Goal: Task Accomplishment & Management: Manage account settings

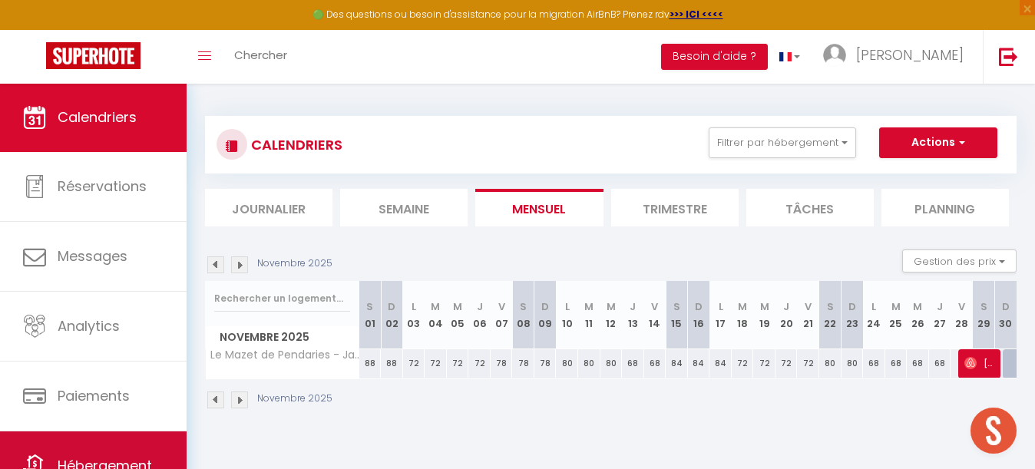
click at [98, 445] on link "Hébergement" at bounding box center [93, 465] width 187 height 69
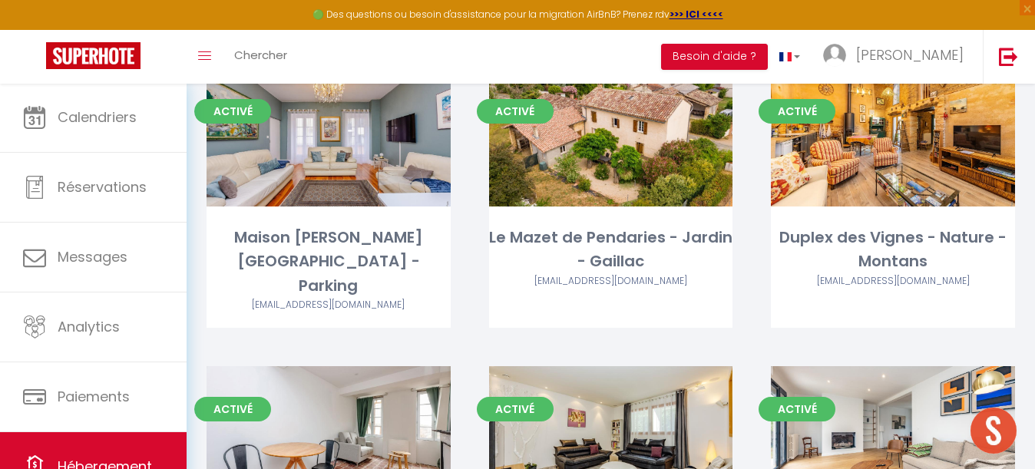
scroll to position [4106, 0]
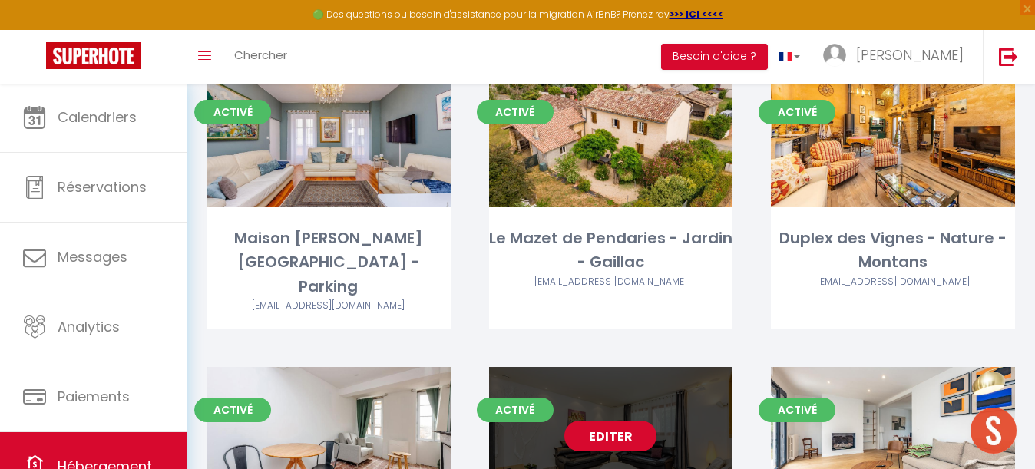
click at [620, 421] on link "Editer" at bounding box center [610, 436] width 92 height 31
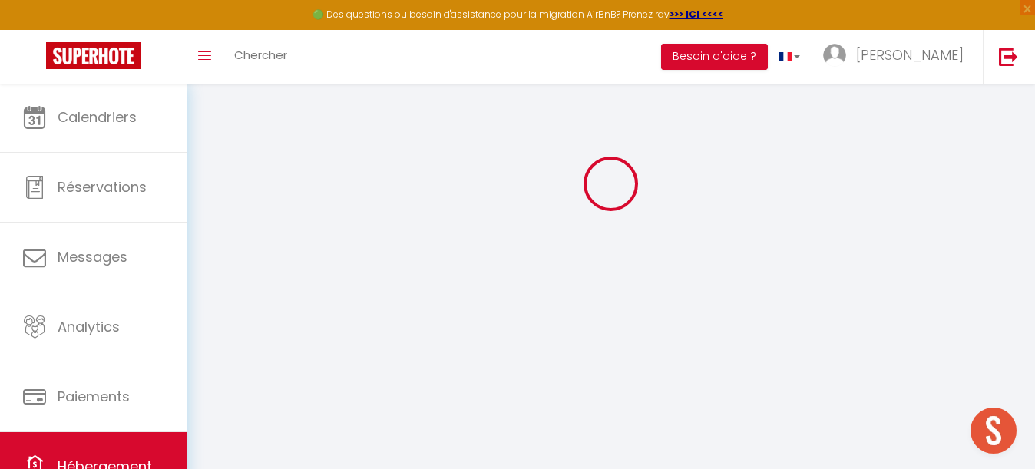
select select
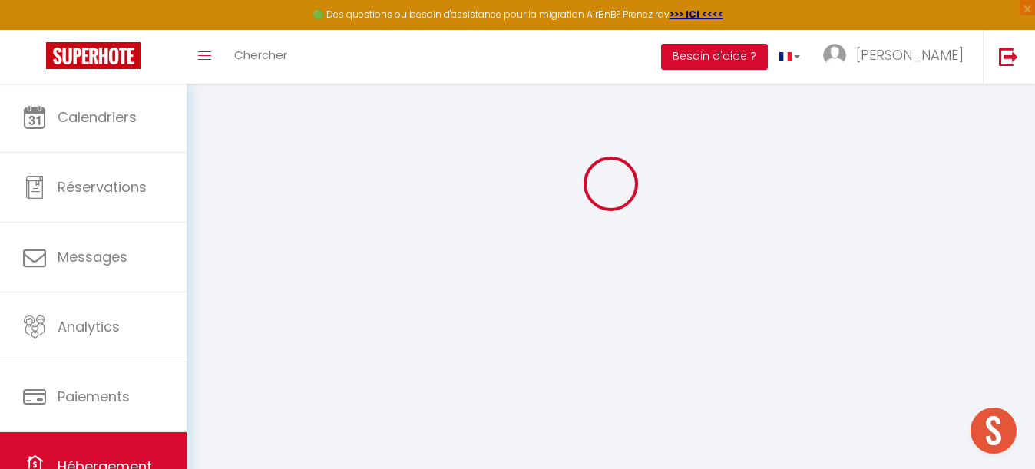
select select "1"
select select
checkbox input "false"
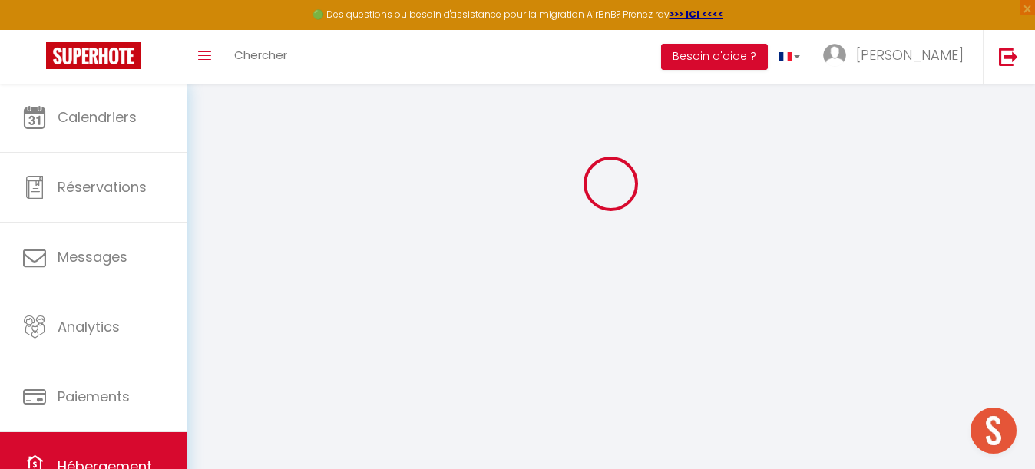
checkbox input "false"
select select "28"
select select
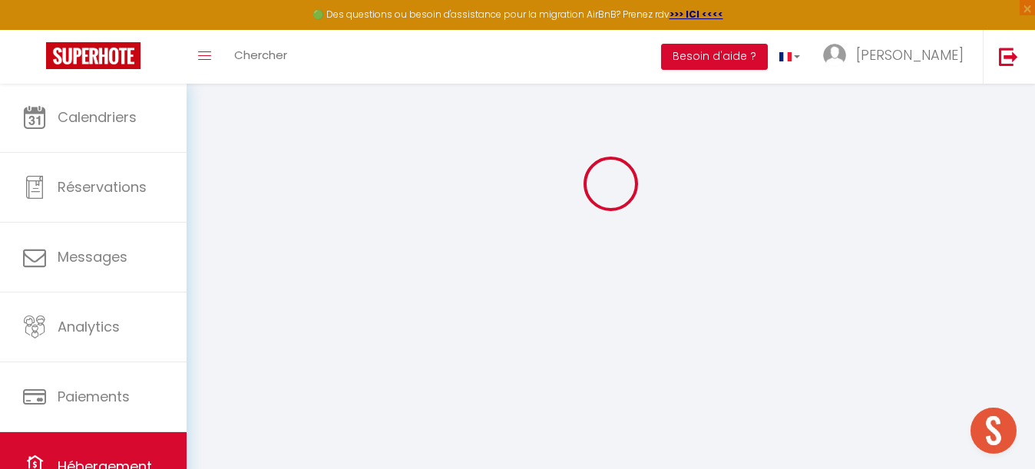
select select
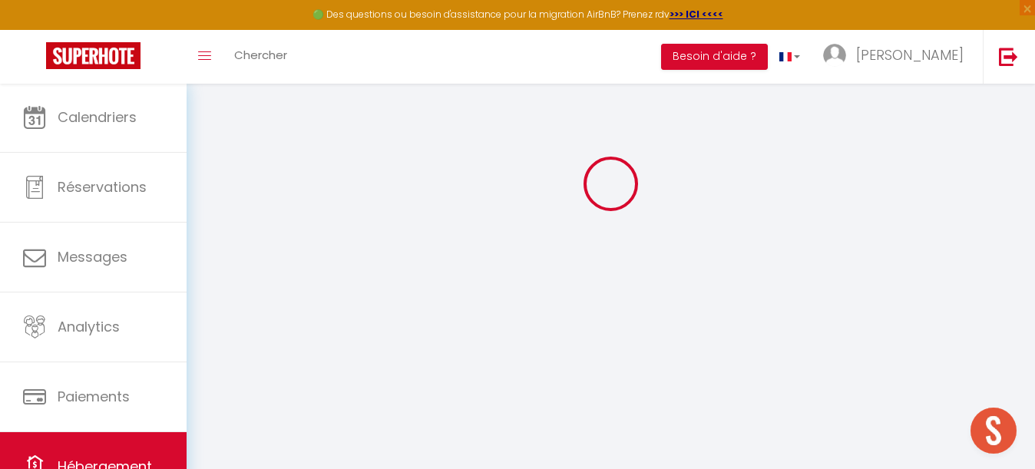
checkbox input "false"
select select
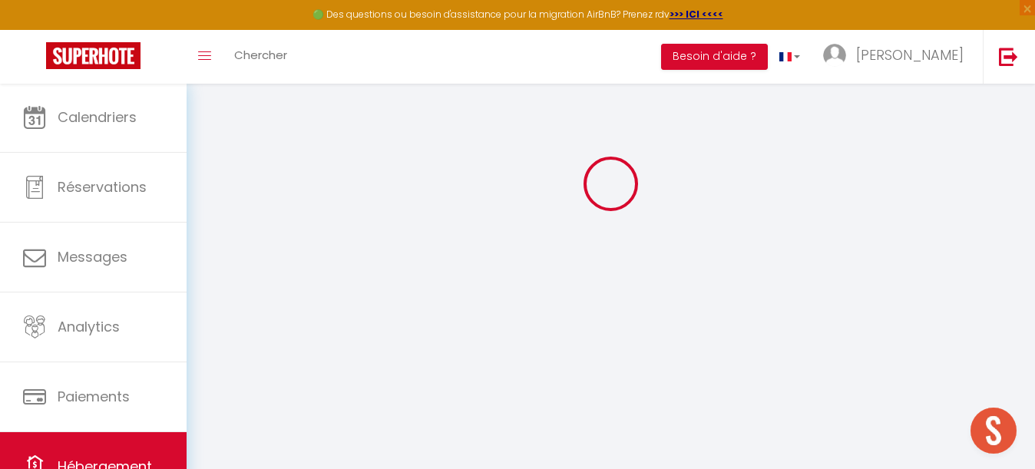
select select
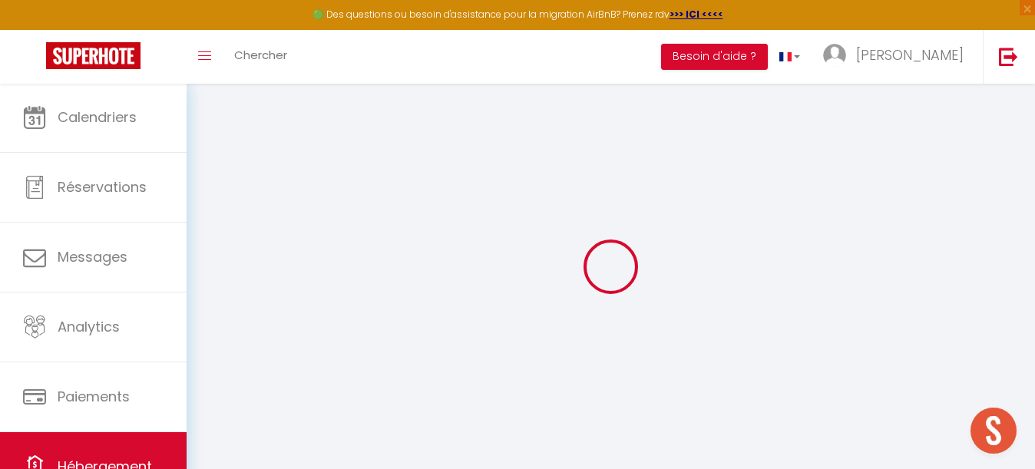
select select
checkbox input "false"
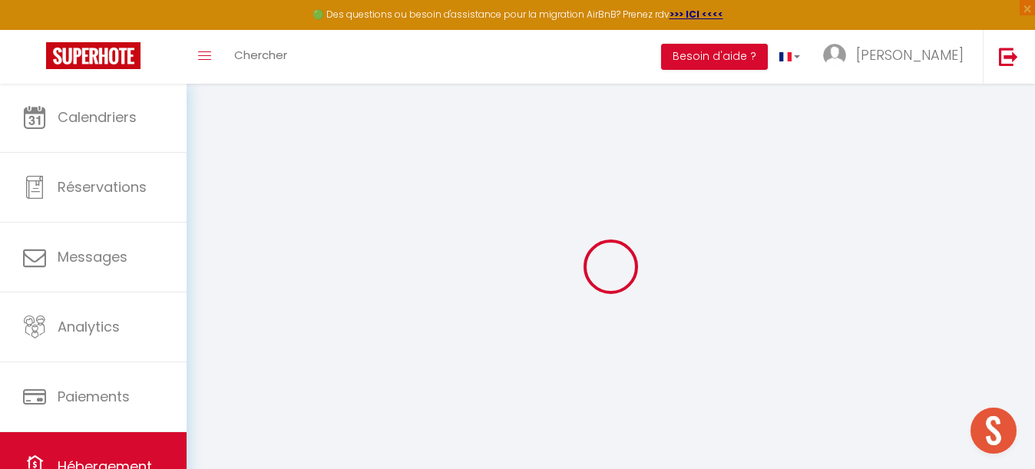
checkbox input "false"
select select
type input "Villa Pastel - Piscine - Jardin"
type input "Romain"
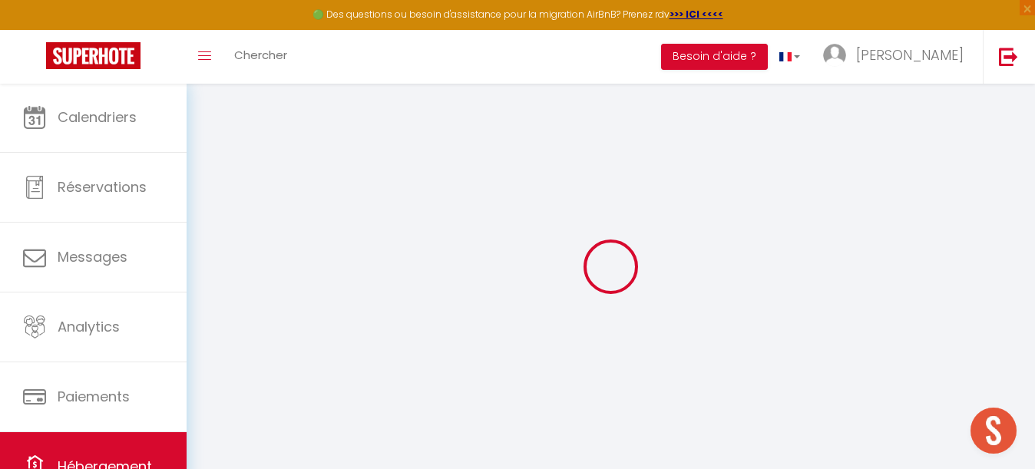
type input "Terreygeol"
type input "Jan baptist de Keyserstraat"
type input "1970"
type input "Wezembeek"
select select "houses"
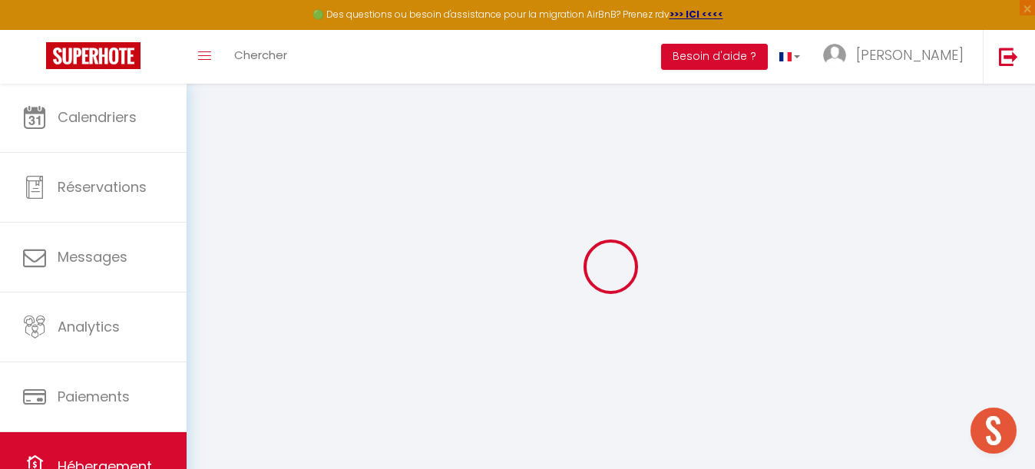
select select "villa"
select select "8"
select select "4"
select select "2"
type input "150"
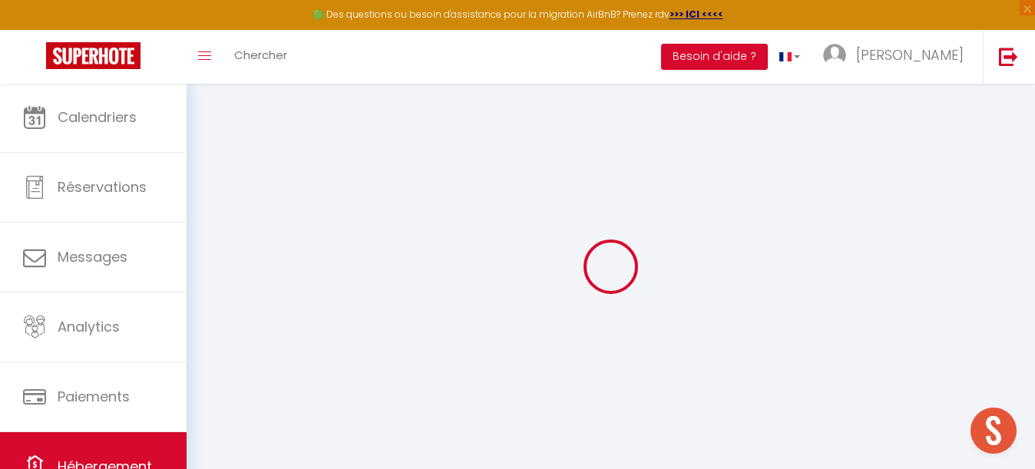
type input "165"
type input "5"
type input "2.30"
type input "1000"
select select
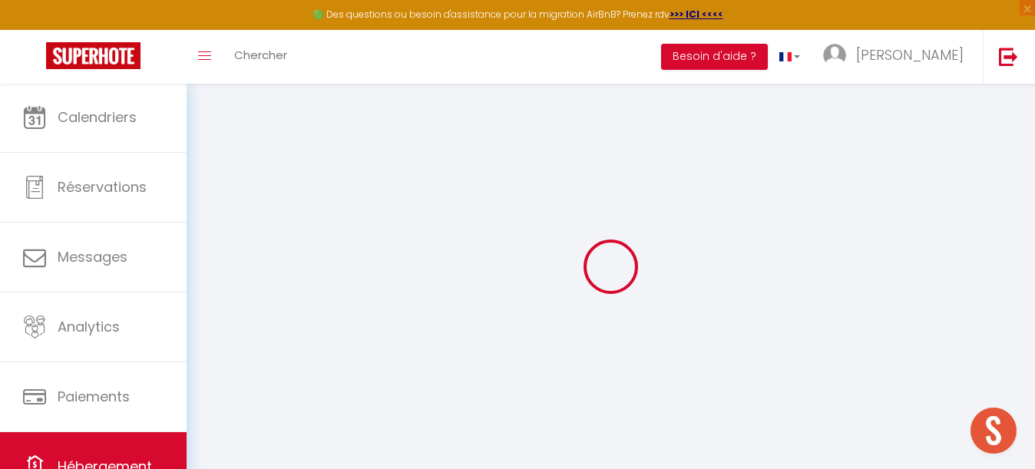
select select
type input "5 impasse du pastel"
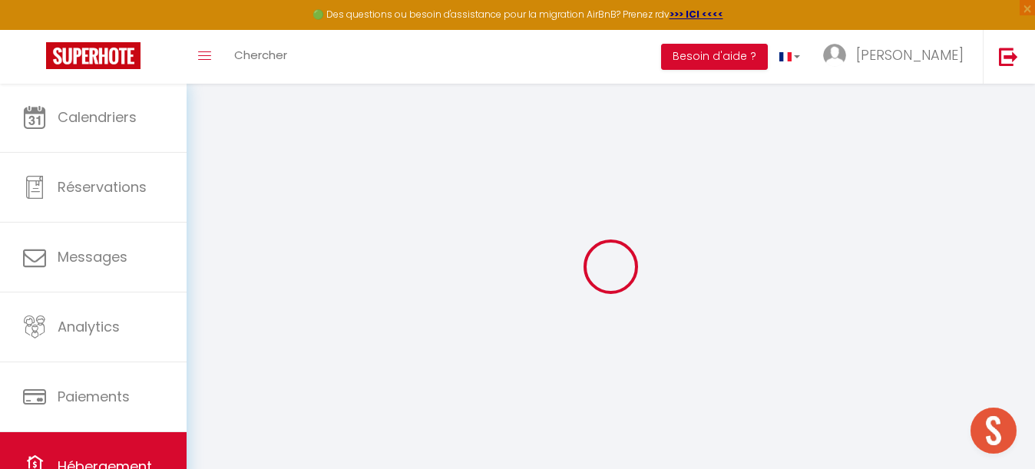
type input "81370"
type input "Saint-Sulpice-la-Pointe"
type input "lesclefsdejeanne@gmail.com"
select select "14979"
checkbox input "false"
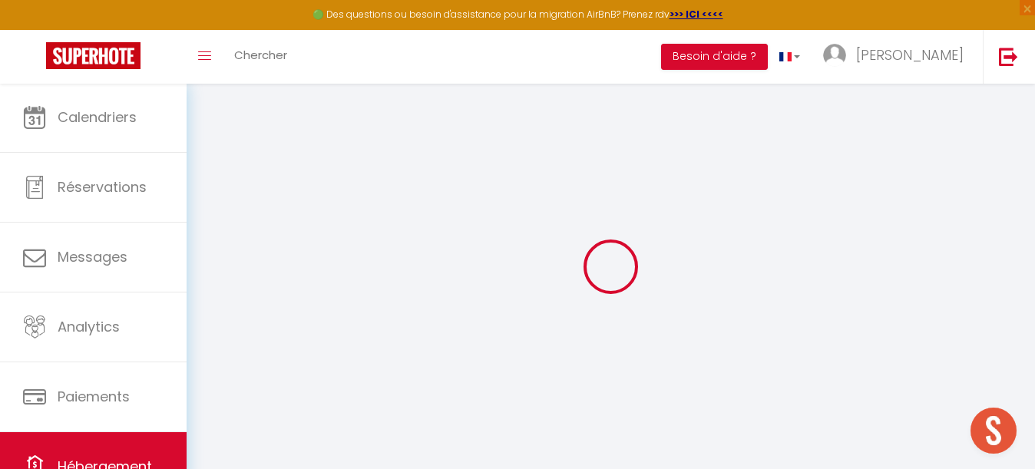
checkbox input "false"
radio input "true"
type input "0"
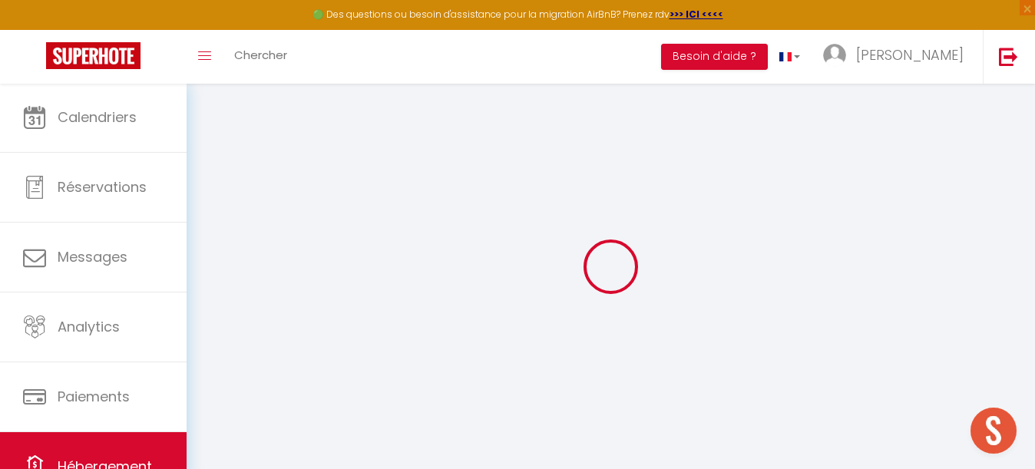
type input "0"
select select
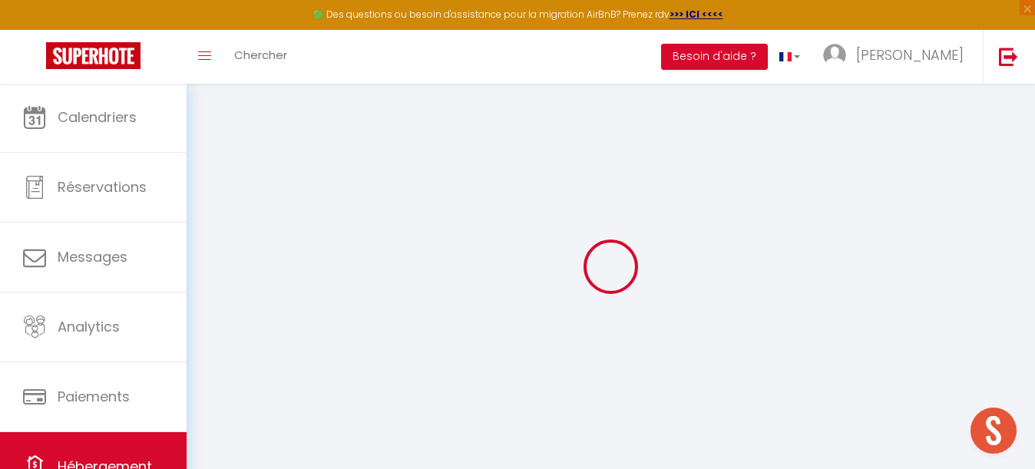
select select
checkbox input "false"
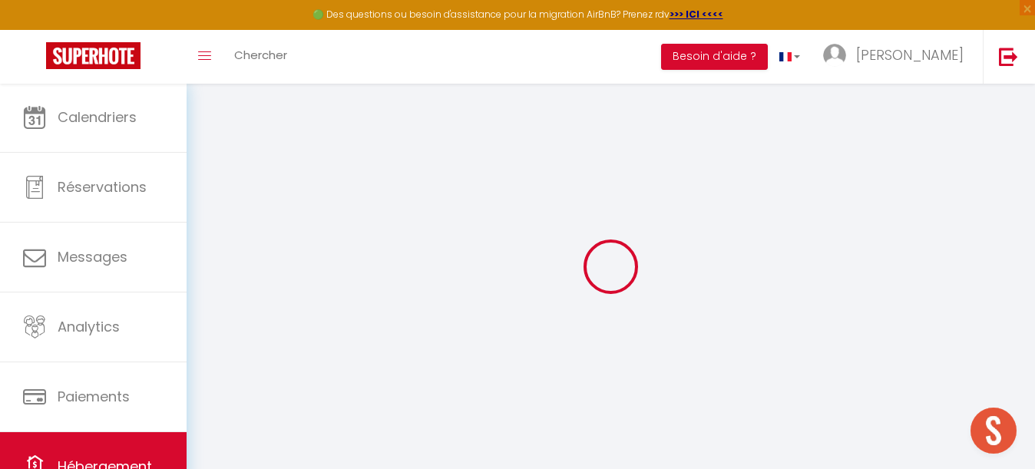
checkbox input "false"
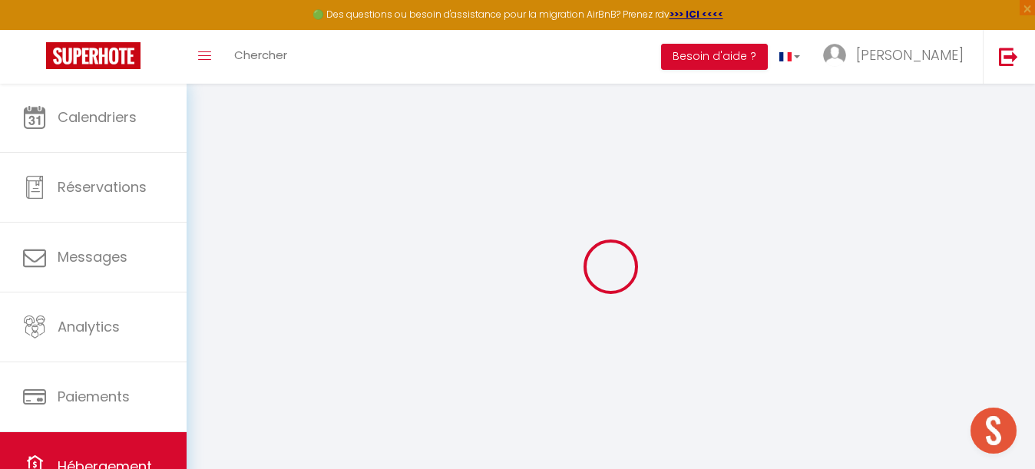
checkbox input "false"
select select "15:00"
select select "19:00"
select select "10:00"
select select "30"
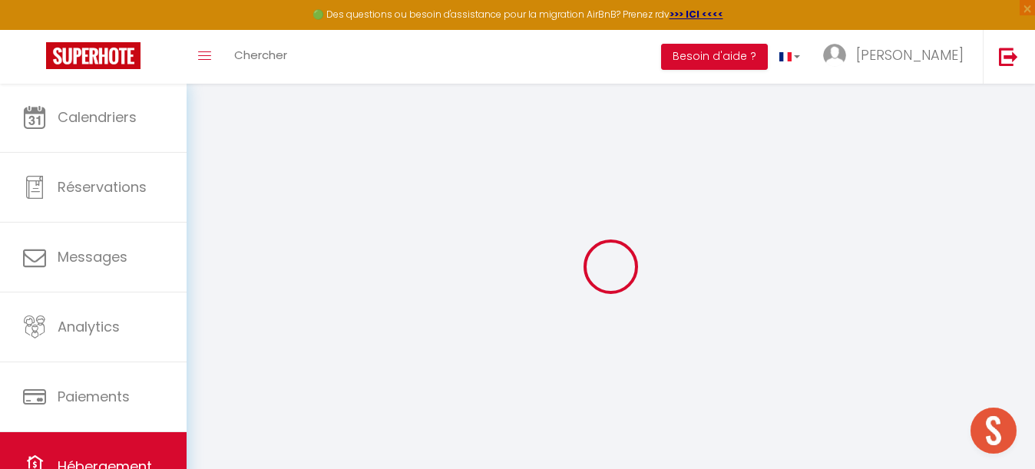
select select "120"
checkbox input "false"
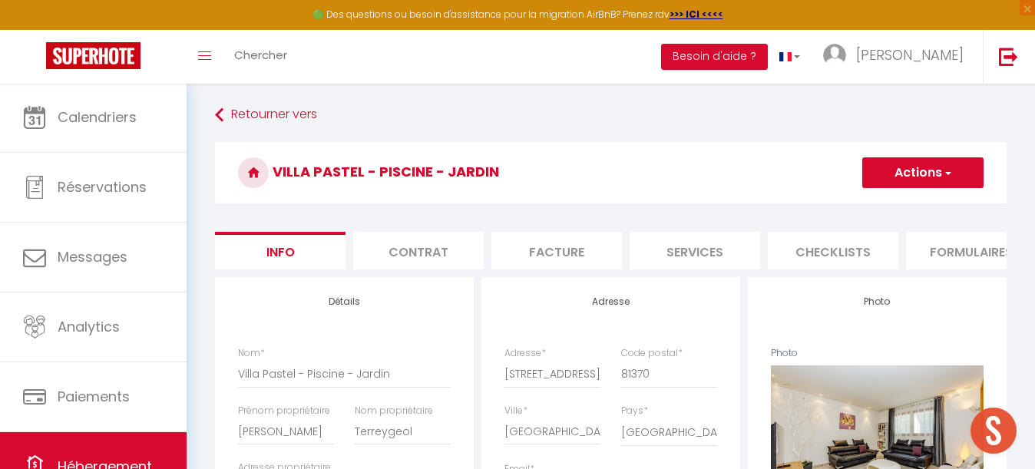
checkbox input "false"
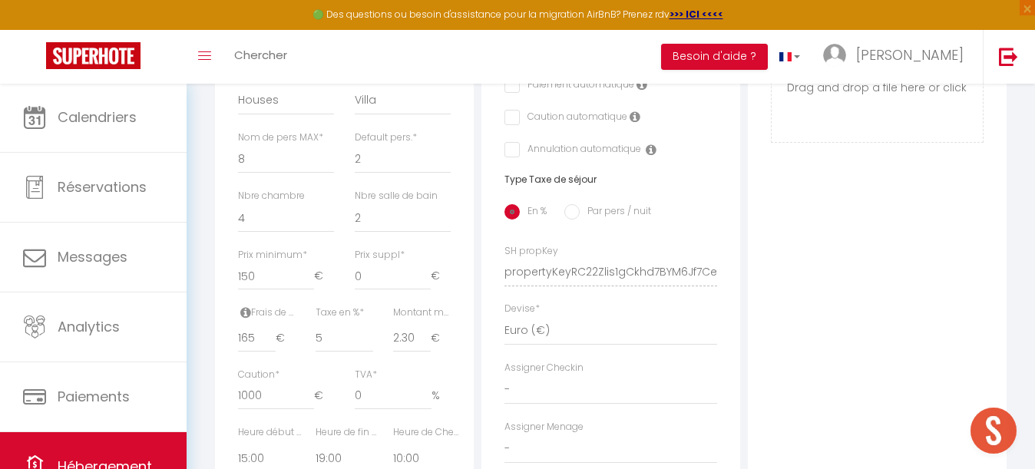
scroll to position [534, 0]
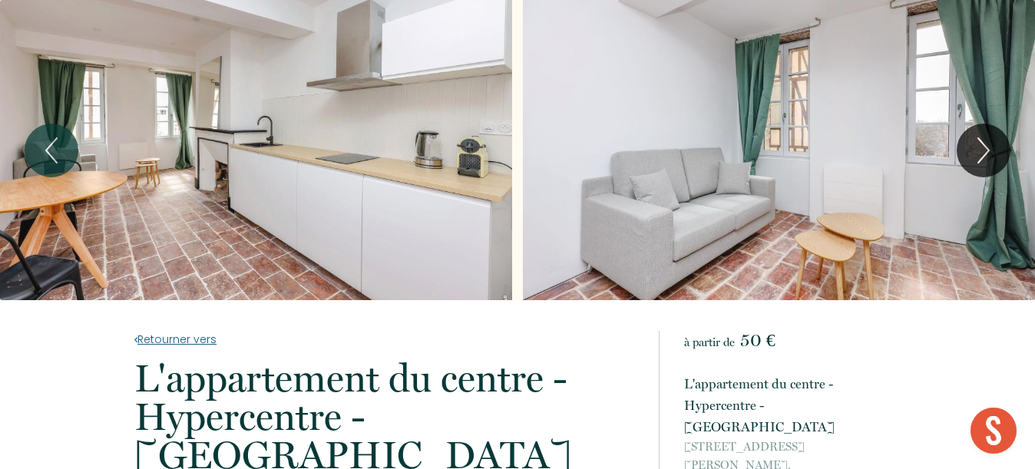
click at [157, 339] on link "Retourner vers" at bounding box center [386, 339] width 504 height 17
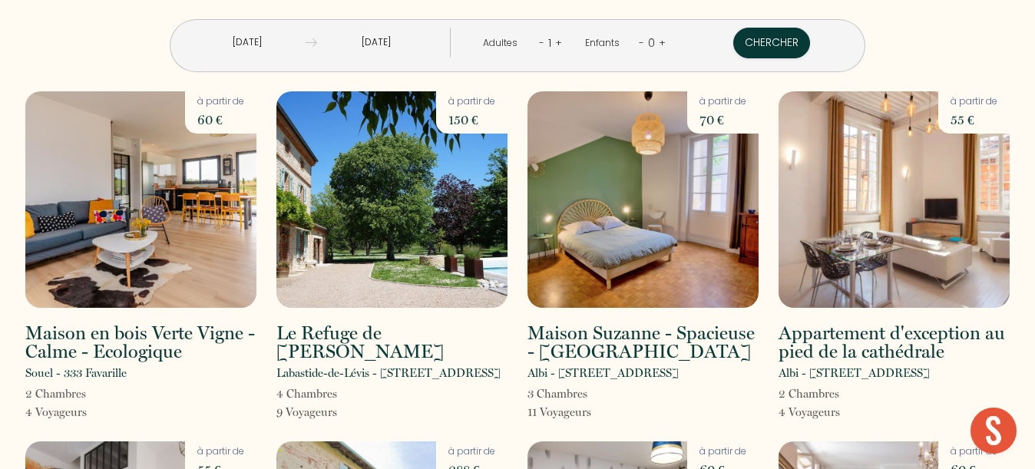
click at [243, 41] on input "[DATE]" at bounding box center [246, 43] width 117 height 30
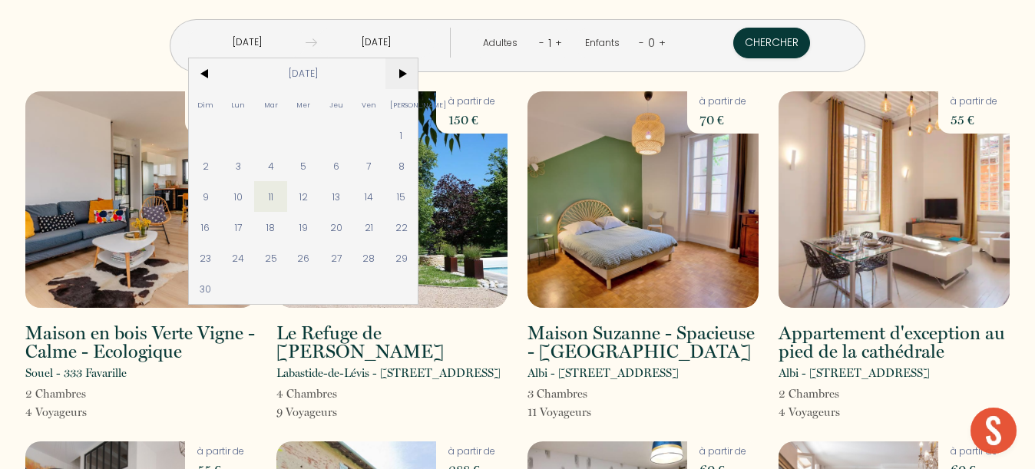
click at [407, 67] on span ">" at bounding box center [401, 73] width 33 height 31
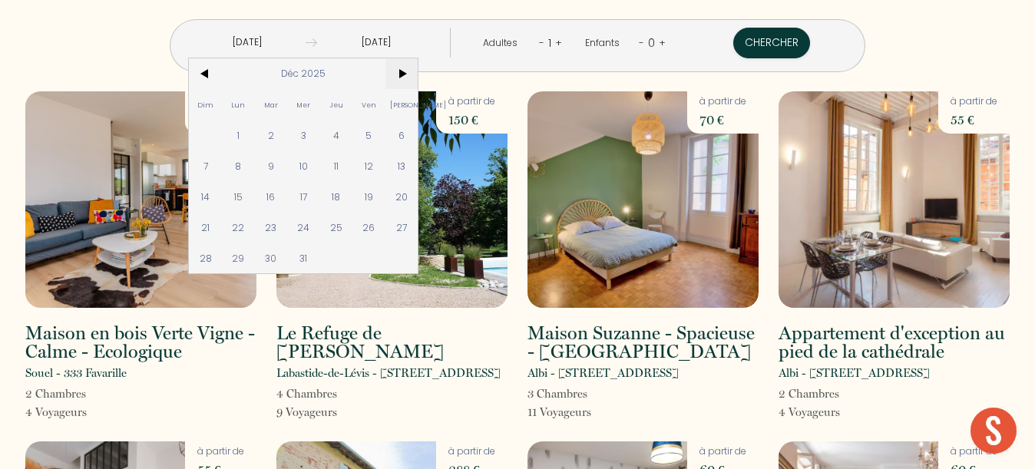
click at [407, 67] on span ">" at bounding box center [401, 73] width 33 height 31
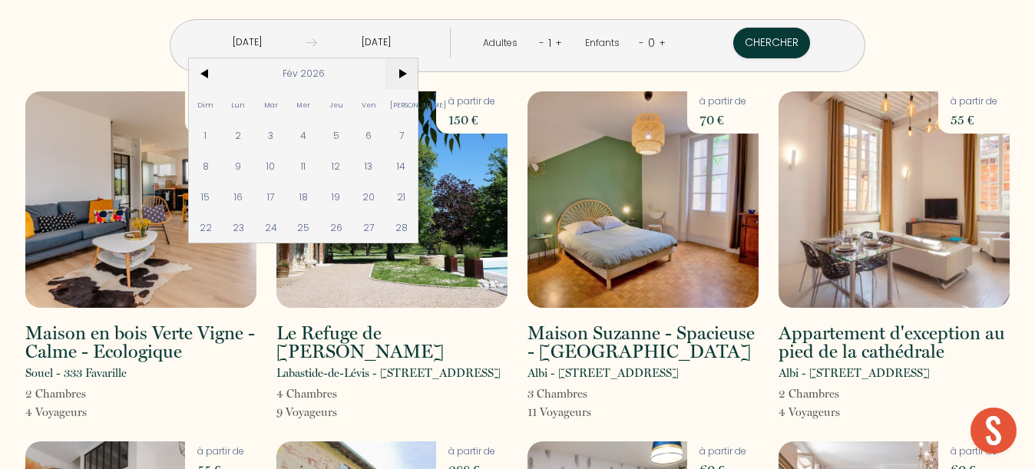
click at [407, 67] on span ">" at bounding box center [401, 73] width 33 height 31
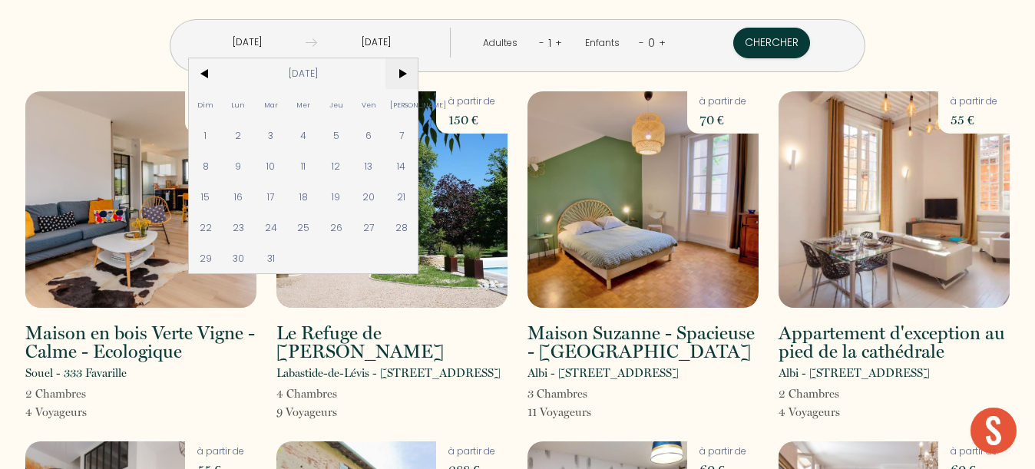
click at [407, 67] on span ">" at bounding box center [401, 73] width 33 height 31
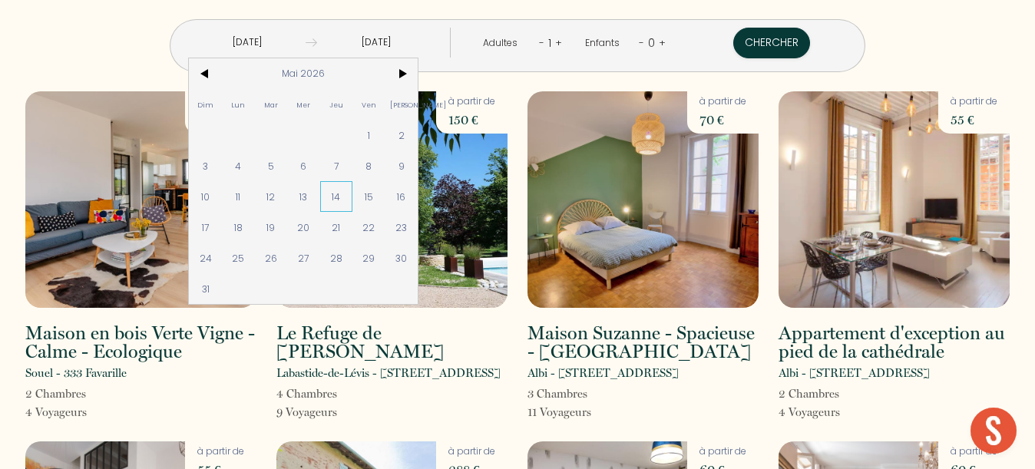
click at [339, 200] on span "14" at bounding box center [336, 196] width 33 height 31
type input "Jeu 14 Mai 2026"
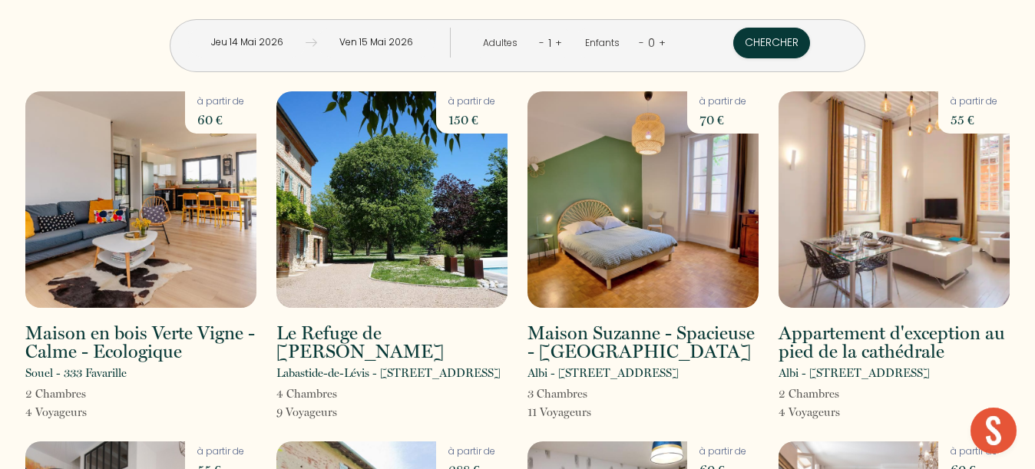
click at [385, 45] on input "Ven 15 Mai 2026" at bounding box center [375, 43] width 117 height 30
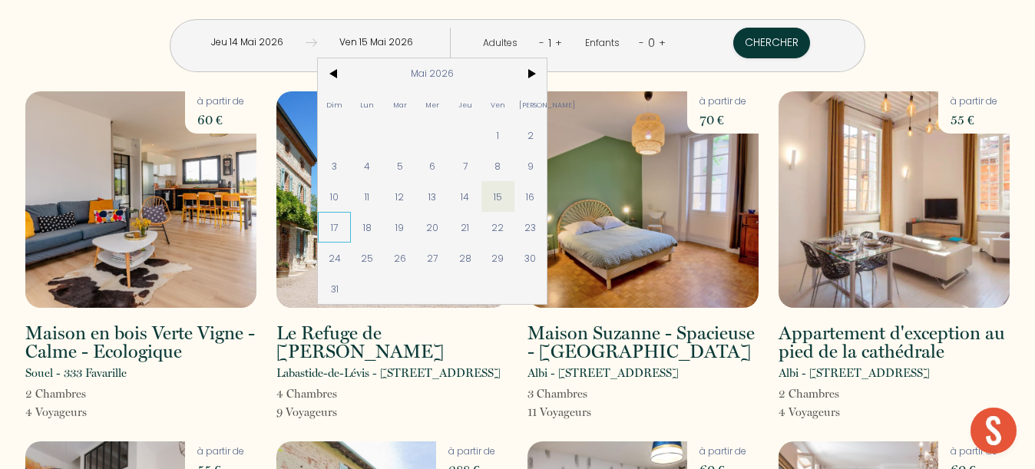
click at [343, 226] on span "17" at bounding box center [334, 227] width 33 height 31
type input "Dim 17 Mai 2026"
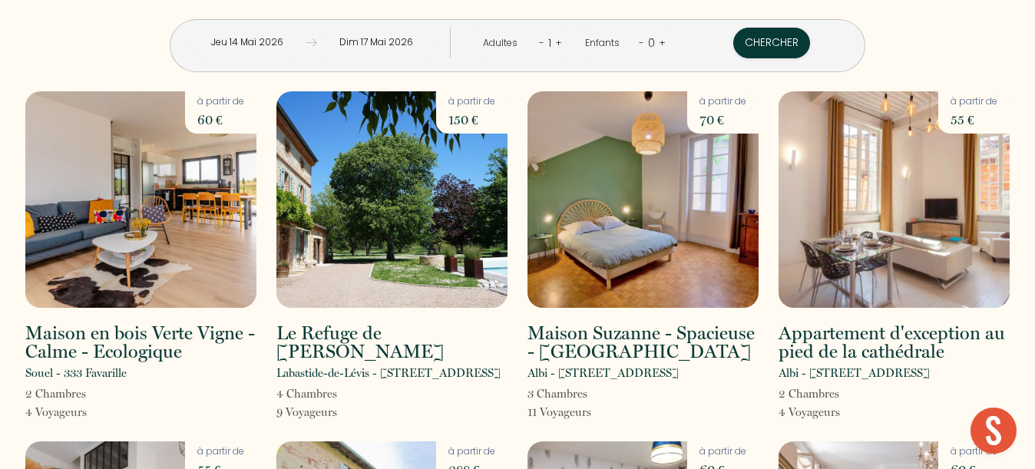
click at [509, 71] on div "[DATE] < [DATE] > Dim Lun Mar Mer Jeu Ven Sam 1 2 3 4 5 6 7 8 9 10 11 12 13 14 …" at bounding box center [518, 45] width 696 height 53
click at [520, 127] on div "Maison Suzanne - Spacieuse - [GEOGRAPHIC_DATA][PERSON_NAME] - [STREET_ADDRESS] …" at bounding box center [642, 256] width 251 height 330
